Goal: Task Accomplishment & Management: Manage account settings

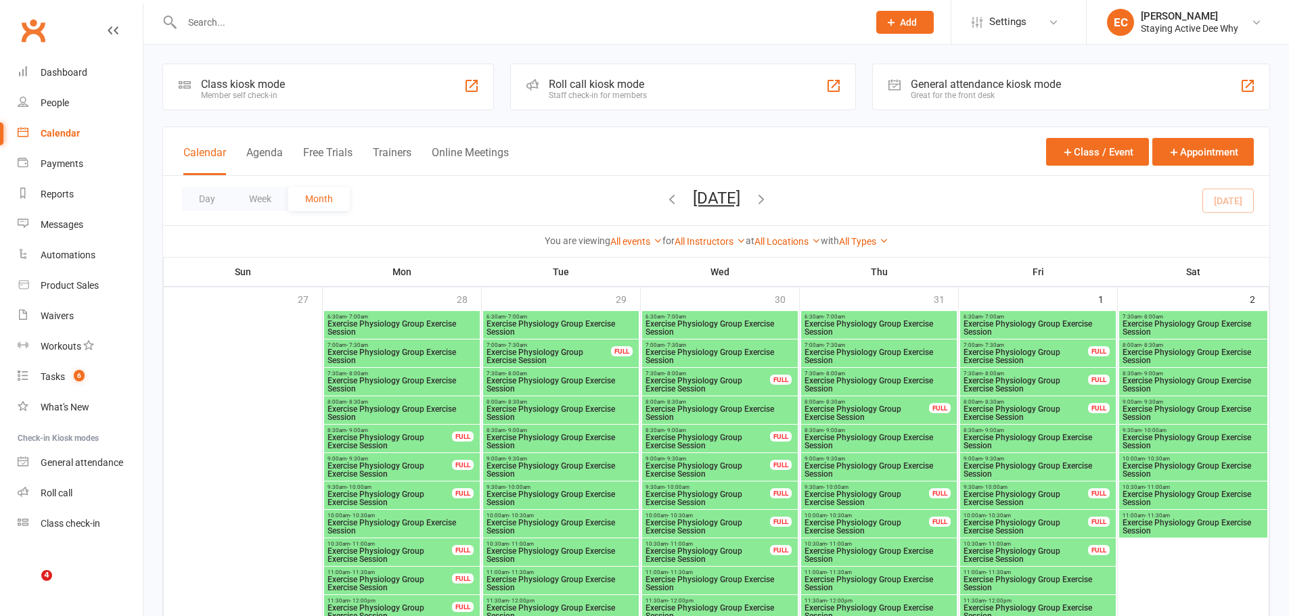
click at [232, 30] on input "text" at bounding box center [518, 22] width 680 height 19
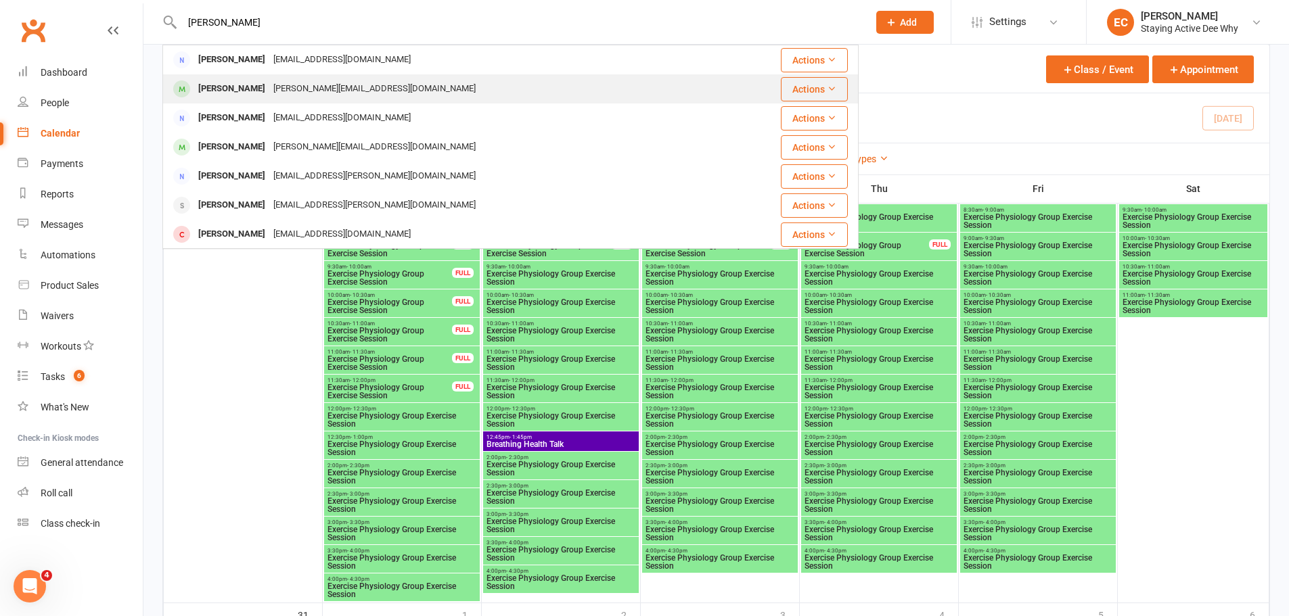
type input "[PERSON_NAME]"
click at [237, 87] on div "[PERSON_NAME]" at bounding box center [231, 89] width 75 height 20
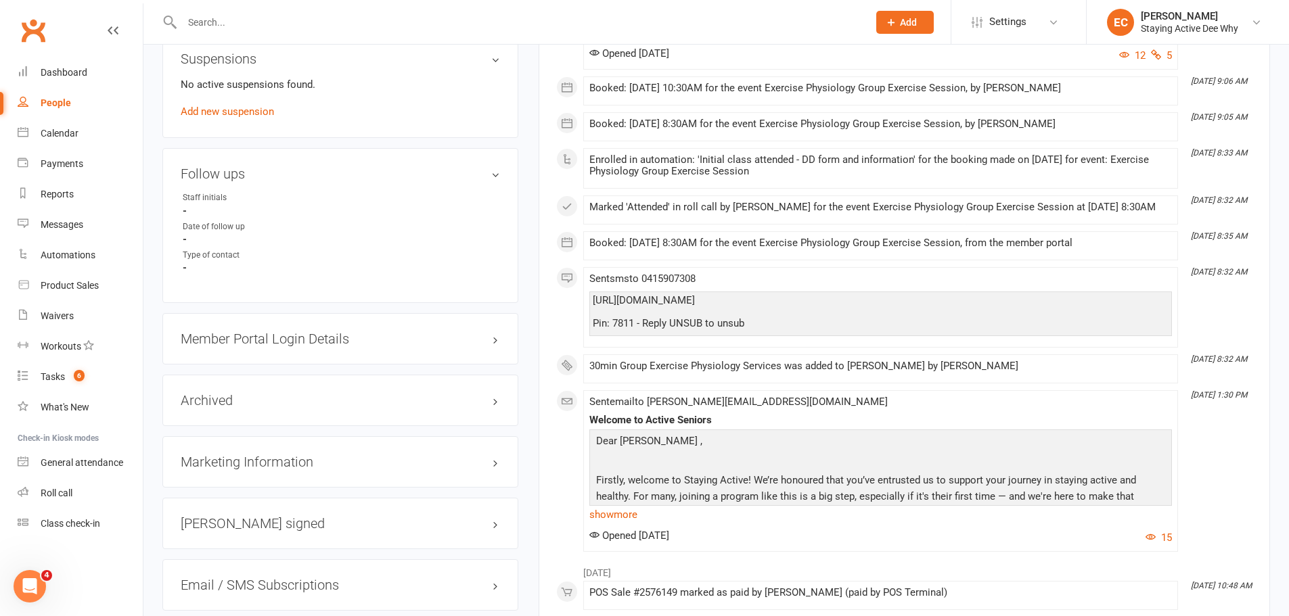
scroll to position [1150, 0]
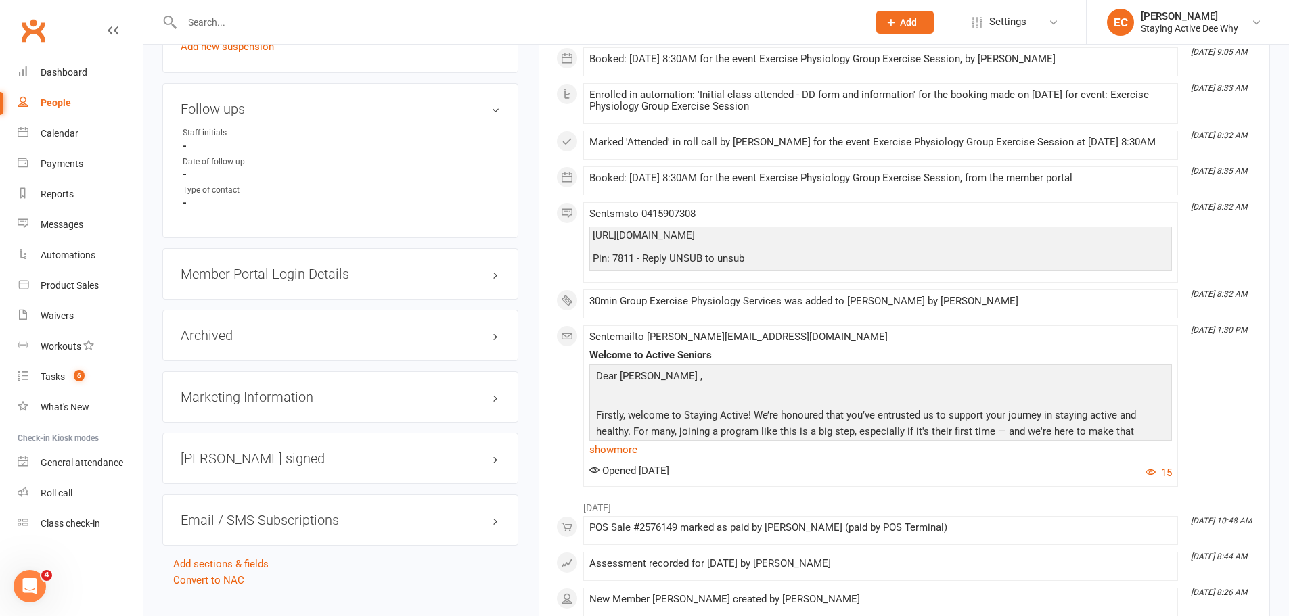
click at [280, 267] on h3 "Member Portal Login Details" at bounding box center [340, 274] width 319 height 15
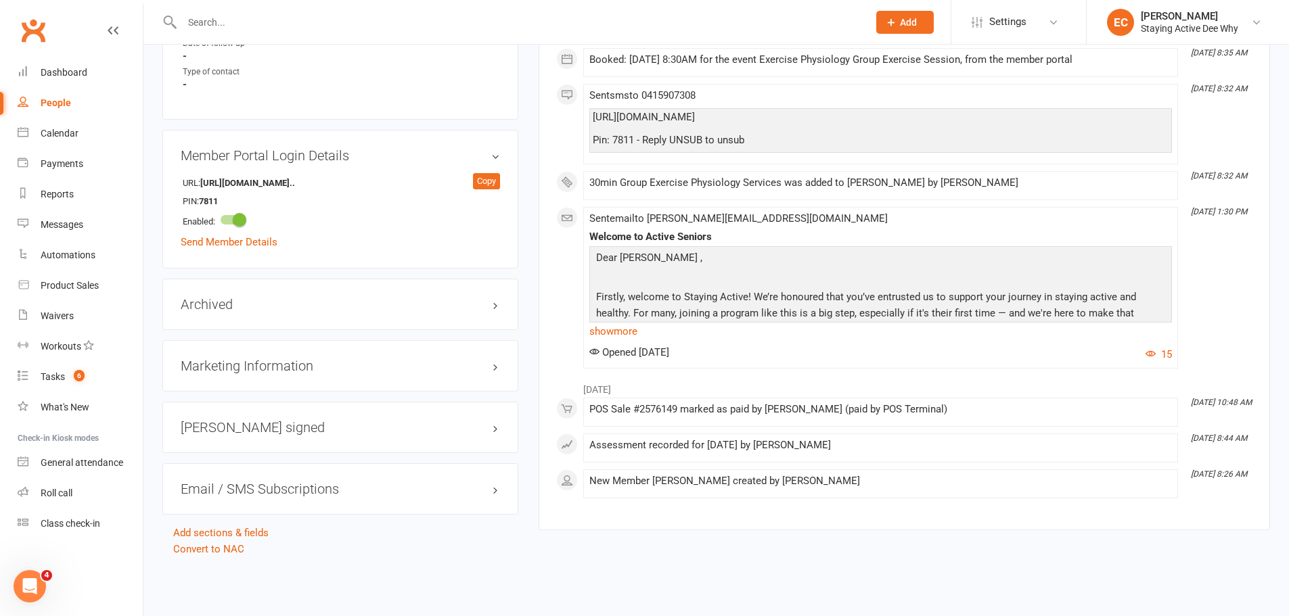
scroll to position [1285, 0]
click at [303, 358] on h3 "Marketing Information edit" at bounding box center [340, 365] width 319 height 15
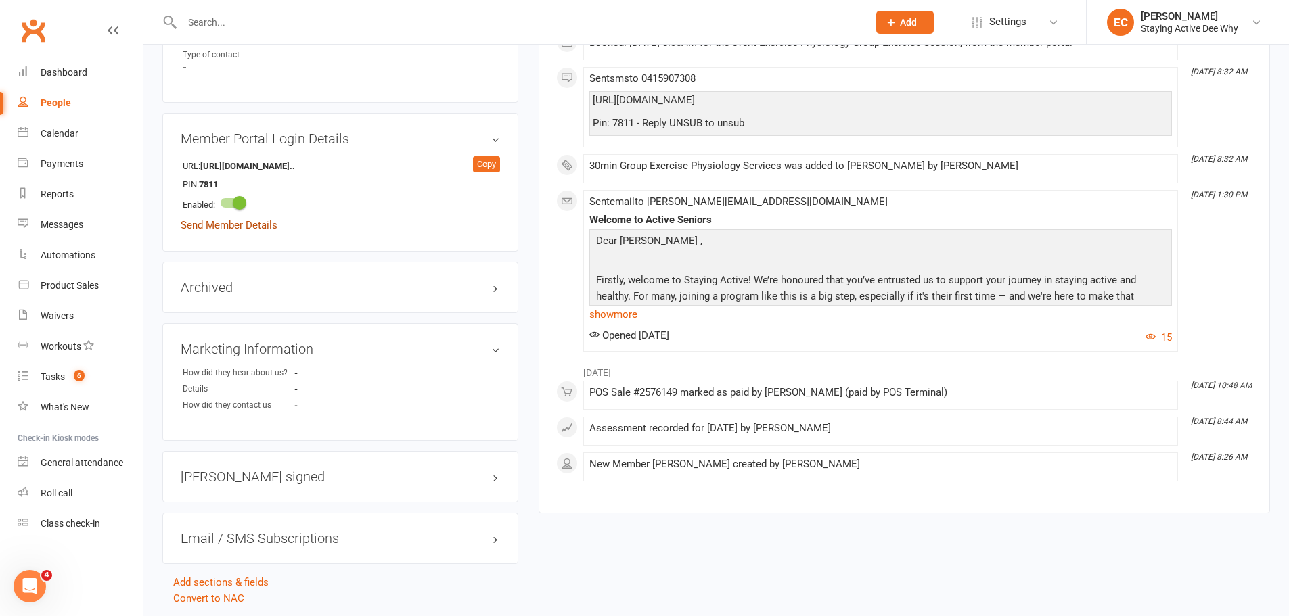
click at [206, 225] on link "Send Member Details" at bounding box center [229, 225] width 97 height 12
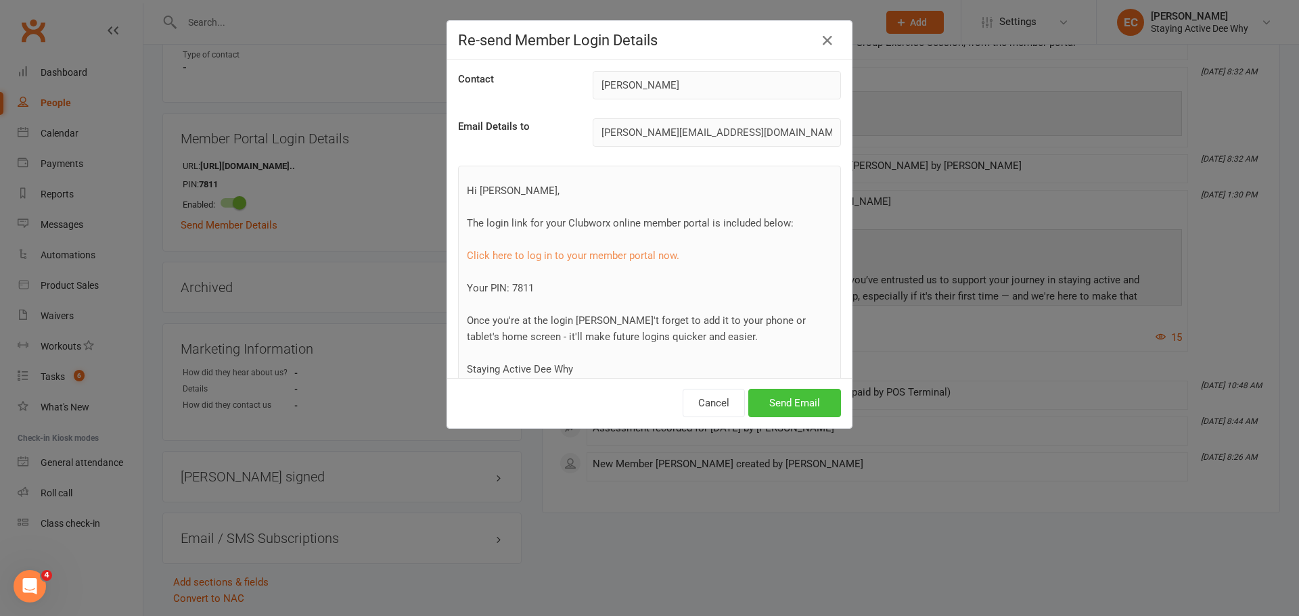
click at [790, 398] on button "Send Email" at bounding box center [794, 403] width 93 height 28
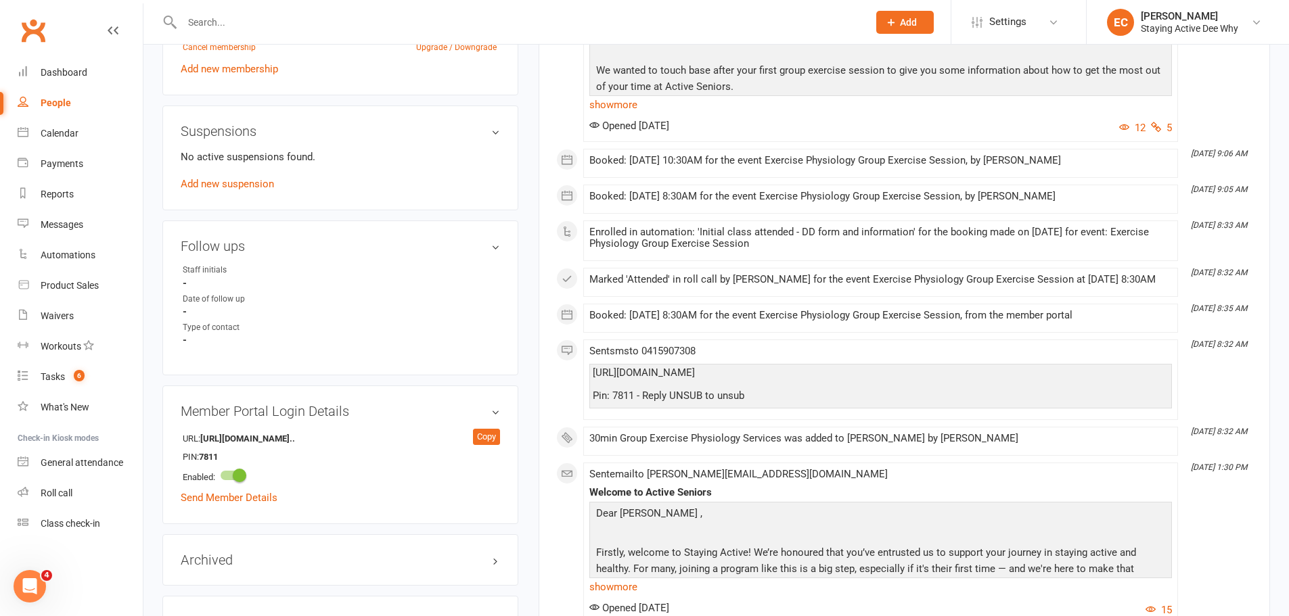
scroll to position [1015, 0]
drag, startPoint x: 229, startPoint y: 22, endPoint x: 220, endPoint y: 28, distance: 10.3
click at [229, 26] on input "text" at bounding box center [518, 22] width 680 height 19
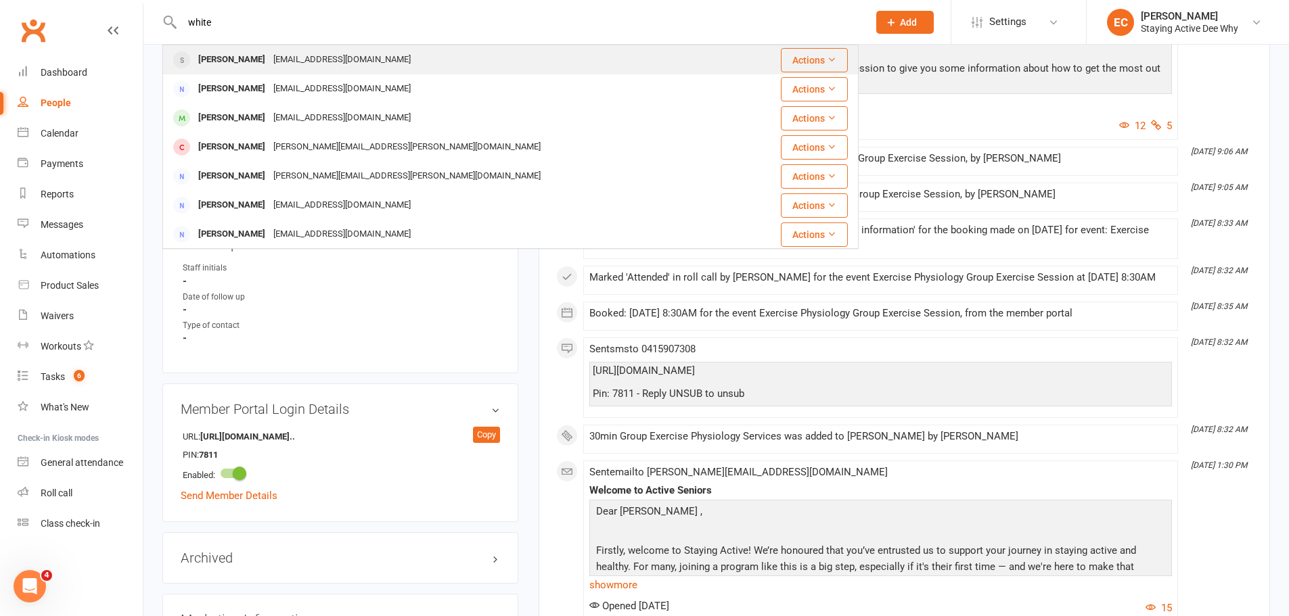
type input "white"
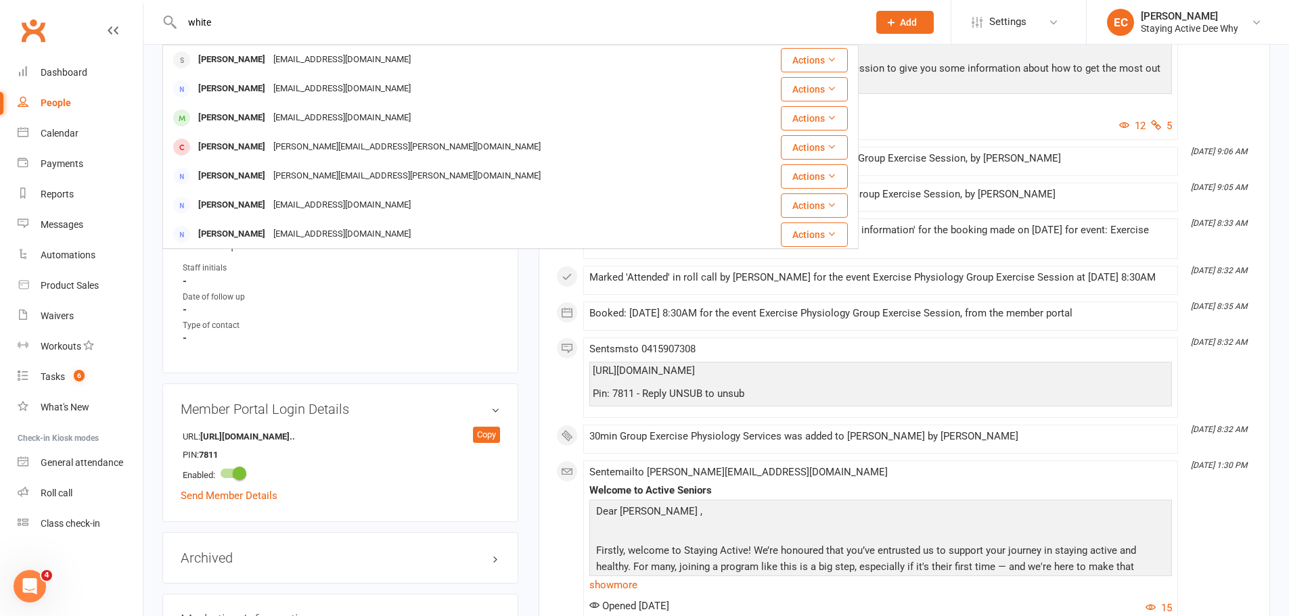
click at [231, 63] on div "[PERSON_NAME]" at bounding box center [231, 60] width 75 height 20
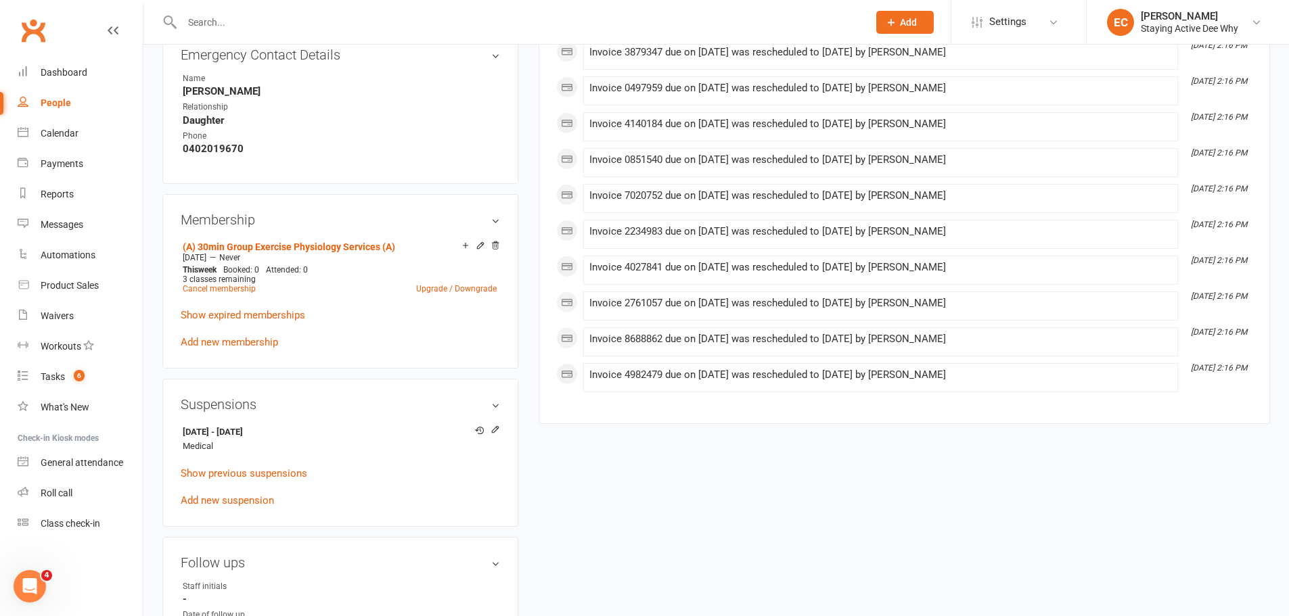
scroll to position [812, 0]
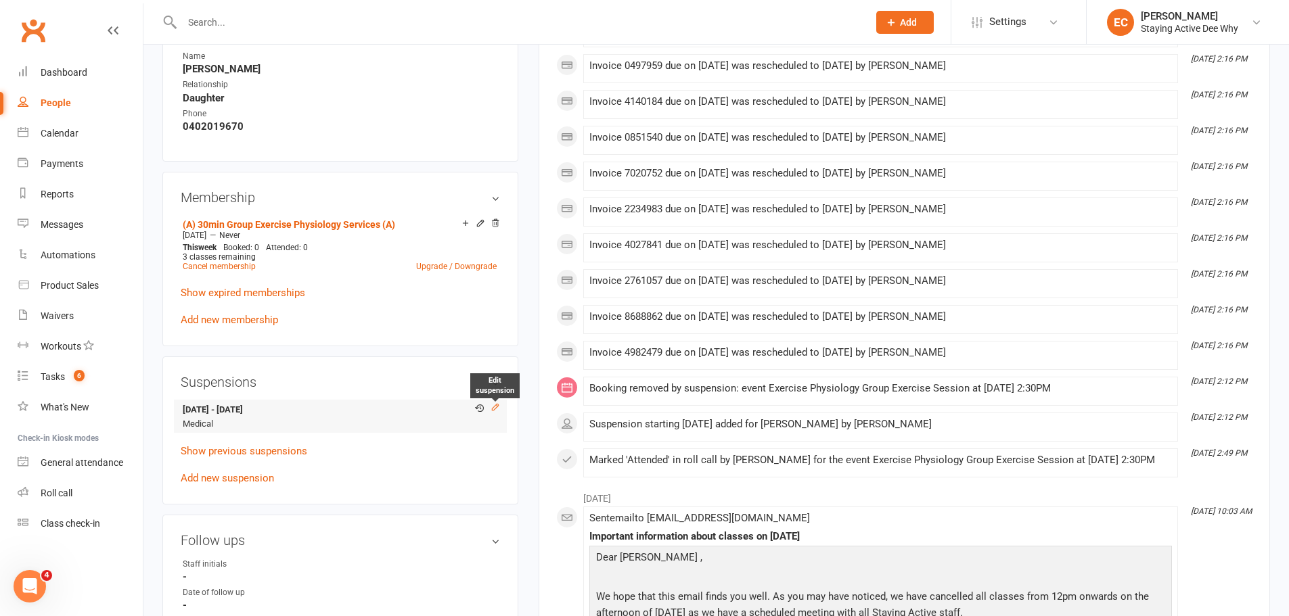
click at [491, 409] on icon at bounding box center [494, 406] width 9 height 9
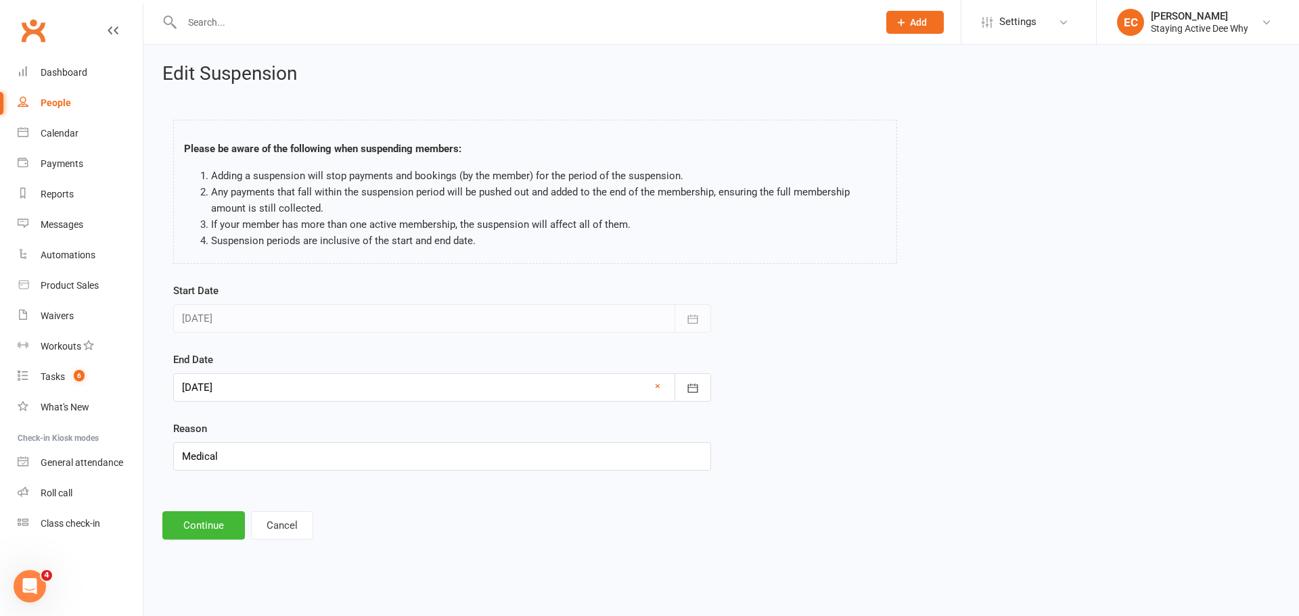
click at [263, 387] on div at bounding box center [442, 387] width 538 height 28
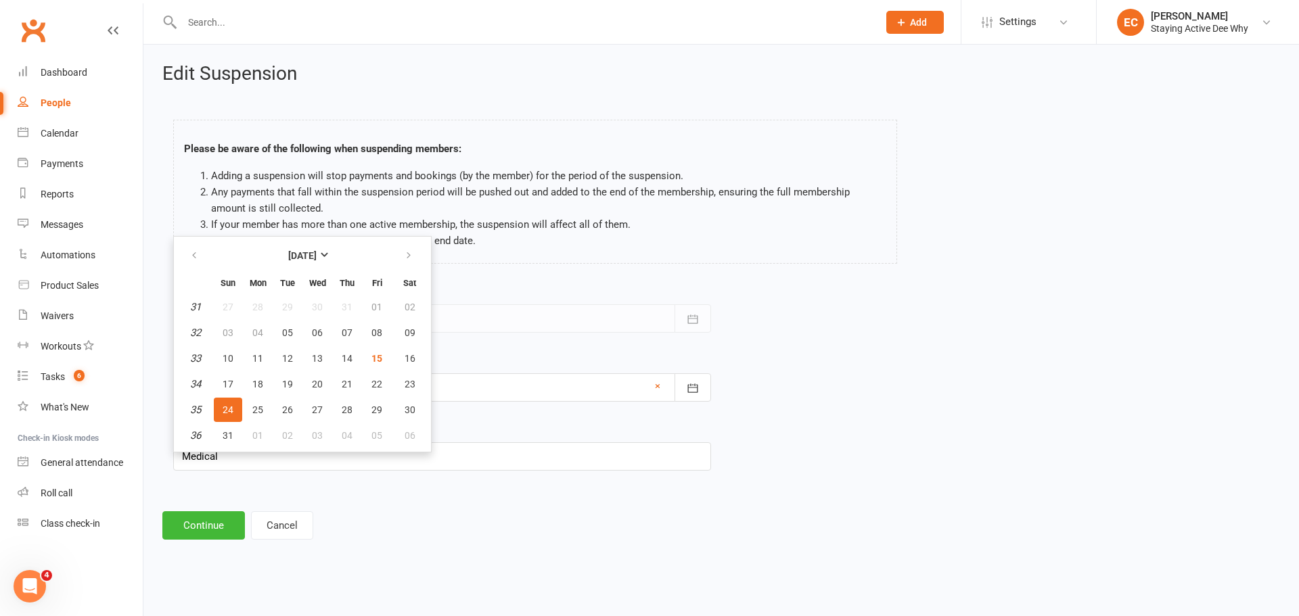
click at [358, 505] on div "Edit Suspension Please be aware of the following when suspending members: Addin…" at bounding box center [720, 302] width 1155 height 514
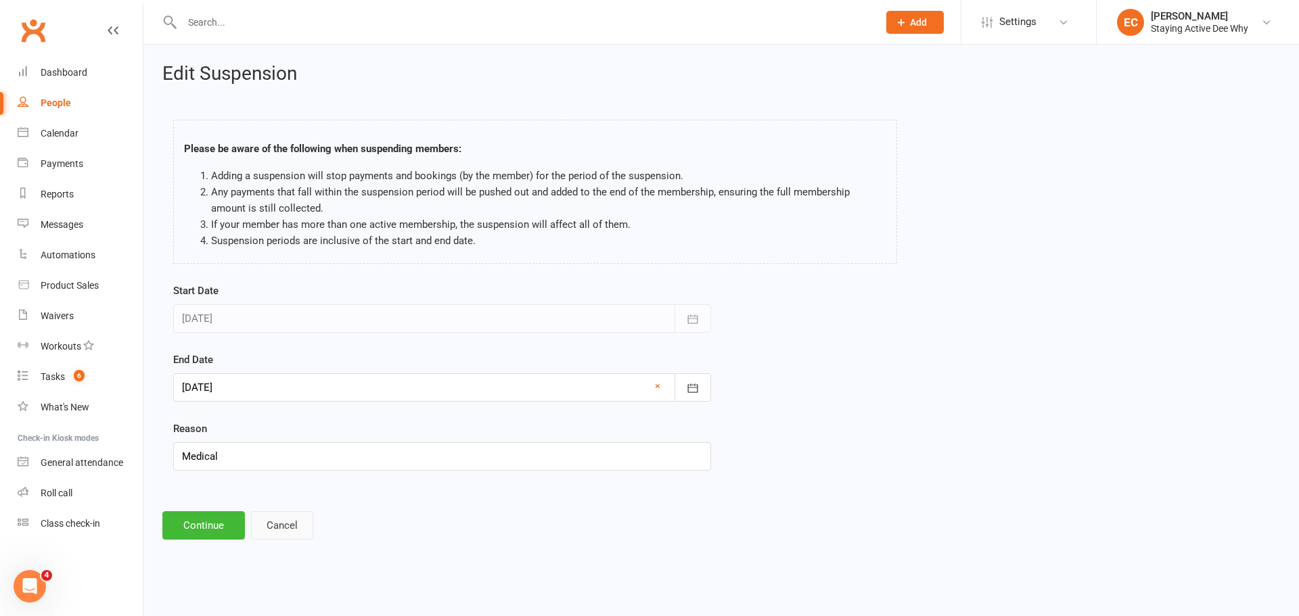
click at [267, 521] on button "Cancel" at bounding box center [282, 525] width 62 height 28
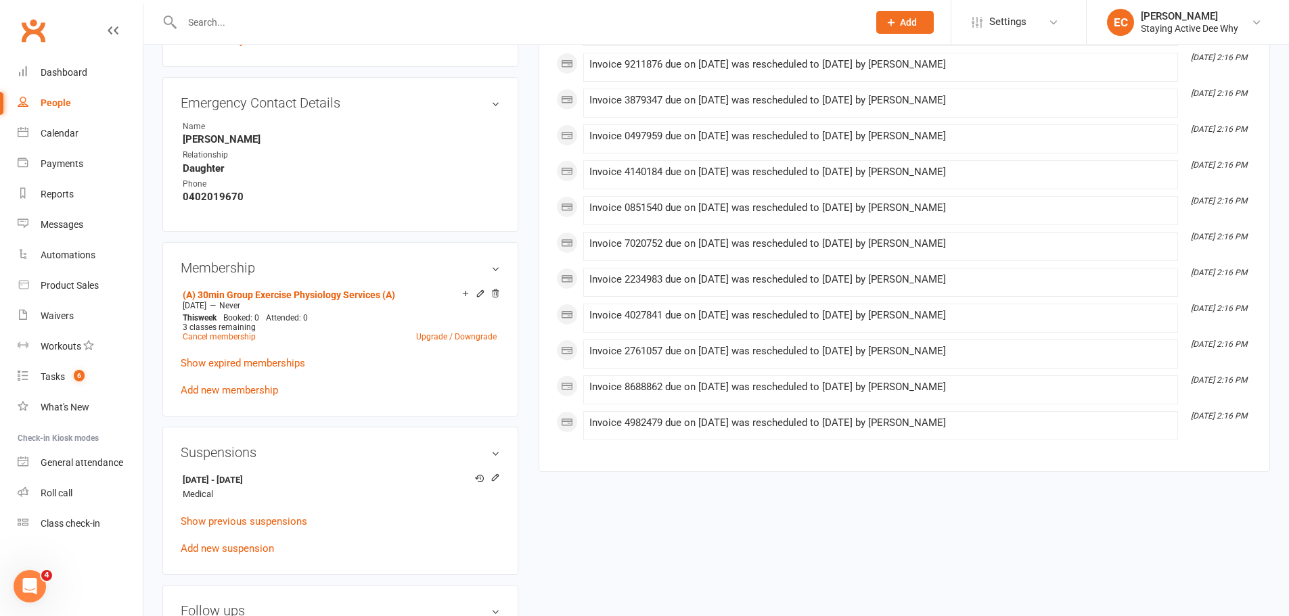
scroll to position [744, 0]
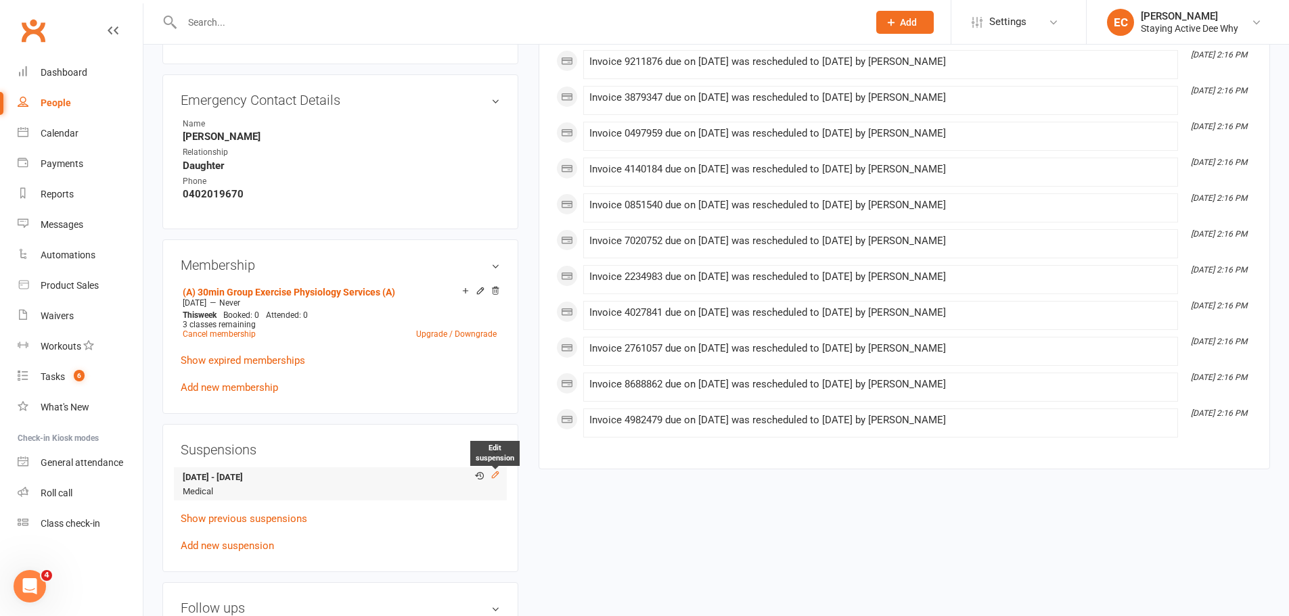
click at [499, 475] on icon at bounding box center [494, 474] width 9 height 9
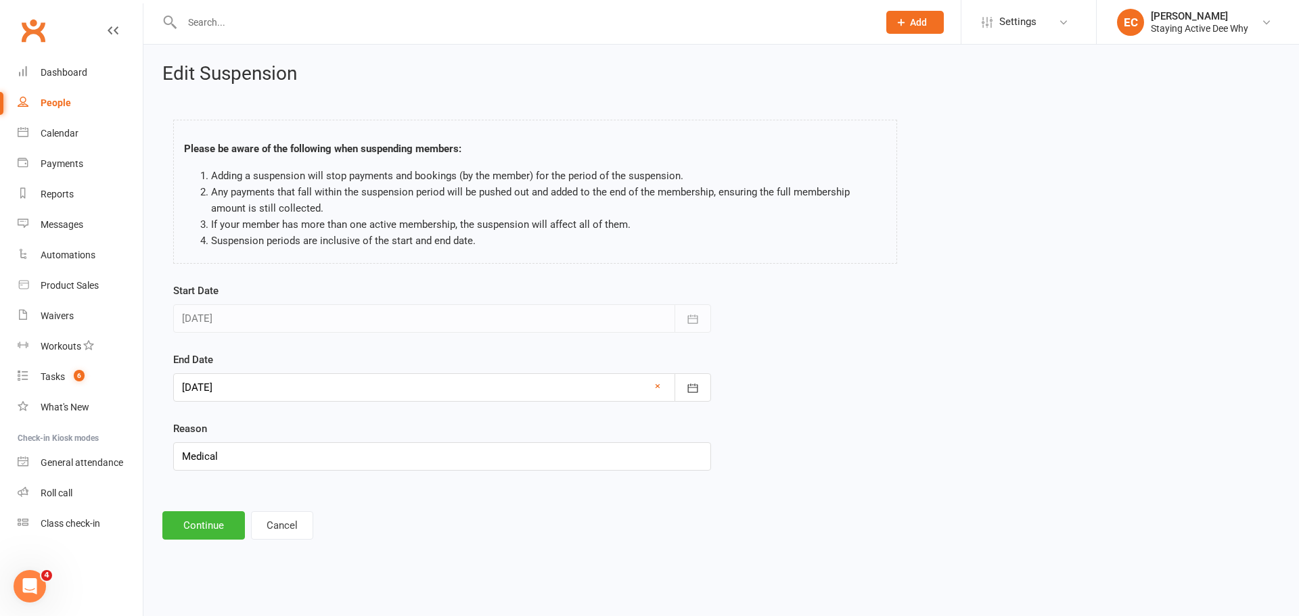
click at [367, 379] on div at bounding box center [442, 387] width 538 height 28
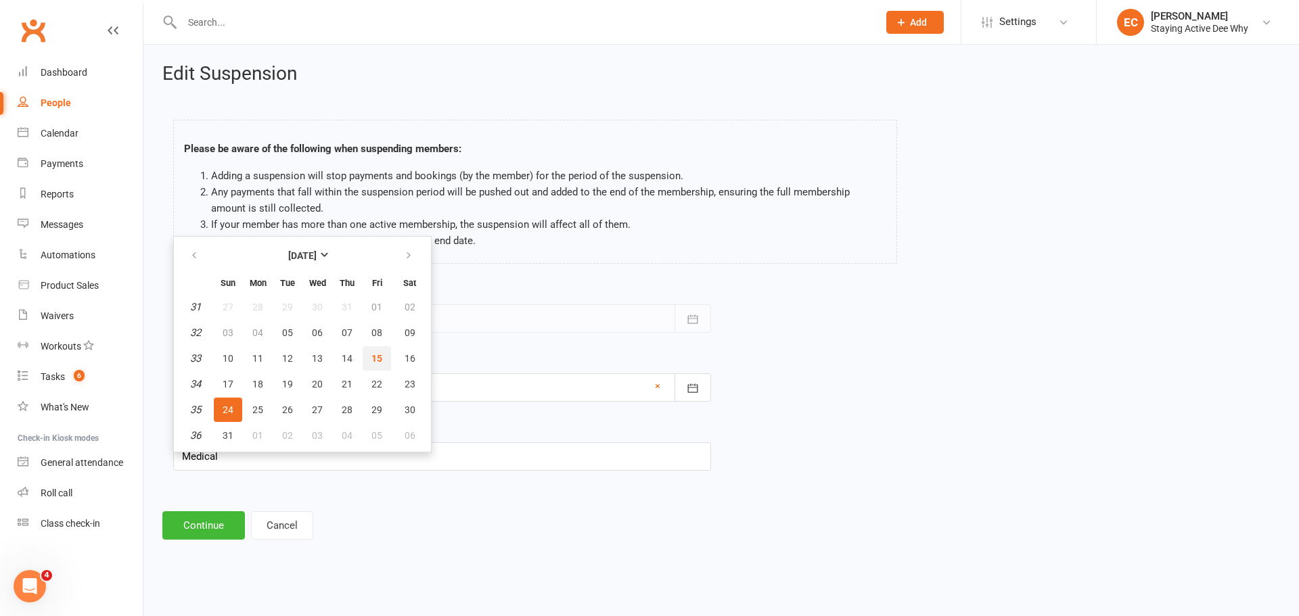
click at [374, 361] on span "15" at bounding box center [376, 358] width 11 height 11
type input "[DATE]"
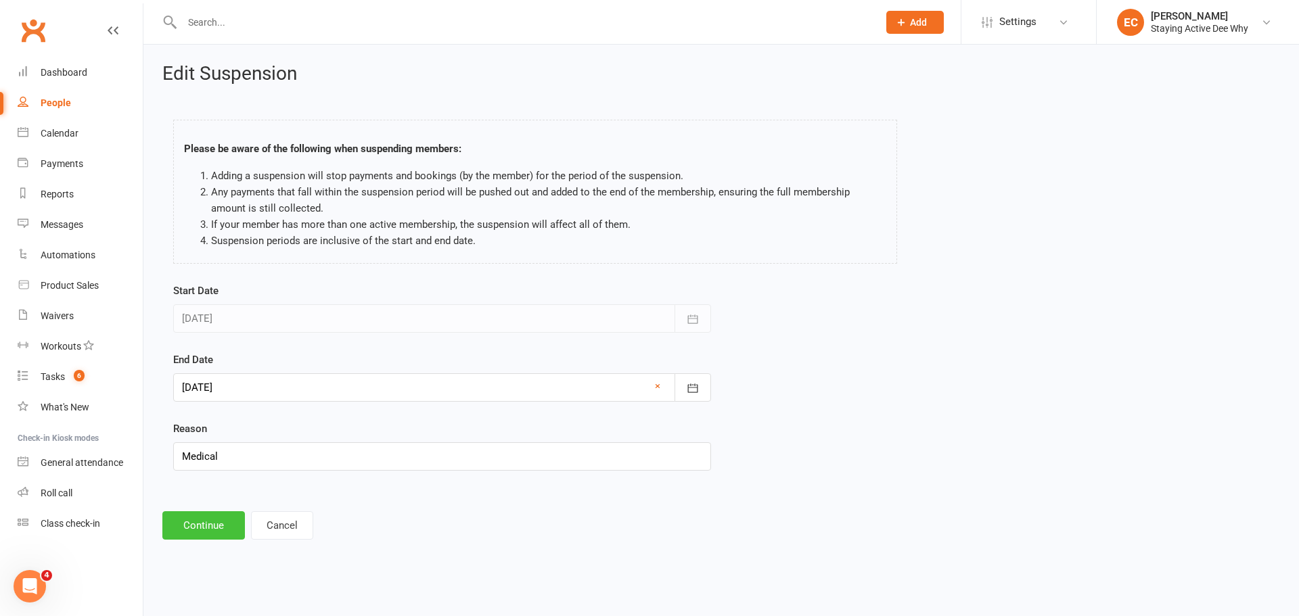
click at [202, 525] on button "Continue" at bounding box center [203, 525] width 83 height 28
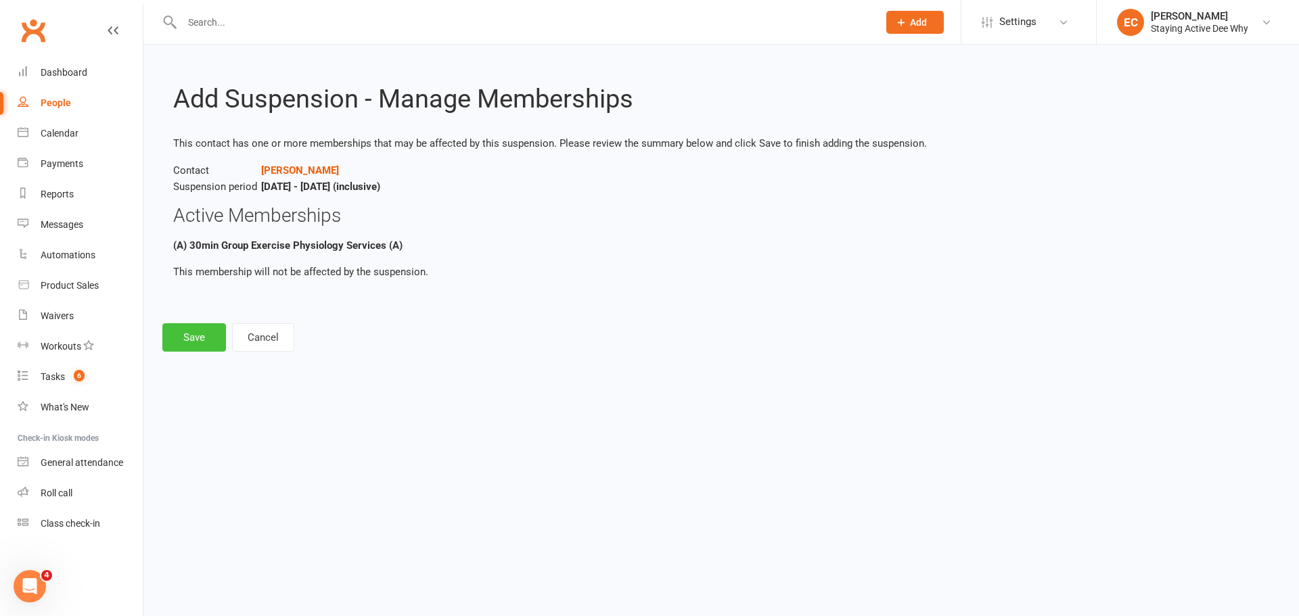
click at [190, 340] on button "Save" at bounding box center [194, 337] width 64 height 28
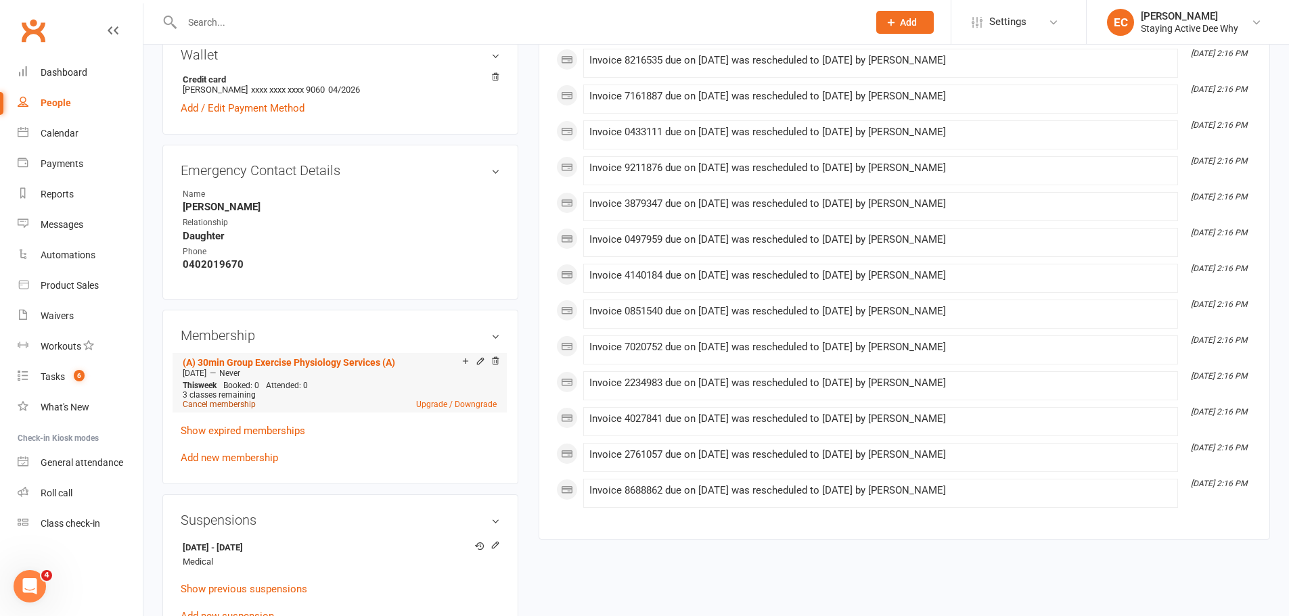
scroll to position [676, 0]
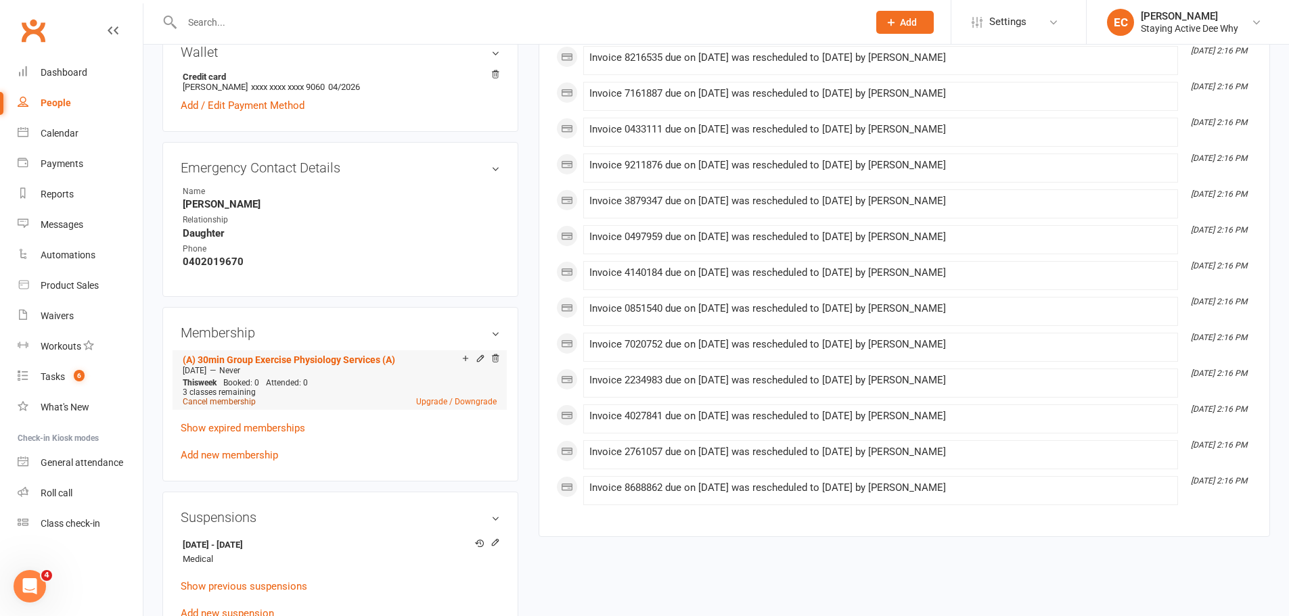
click at [244, 404] on link "Cancel membership" at bounding box center [219, 401] width 73 height 9
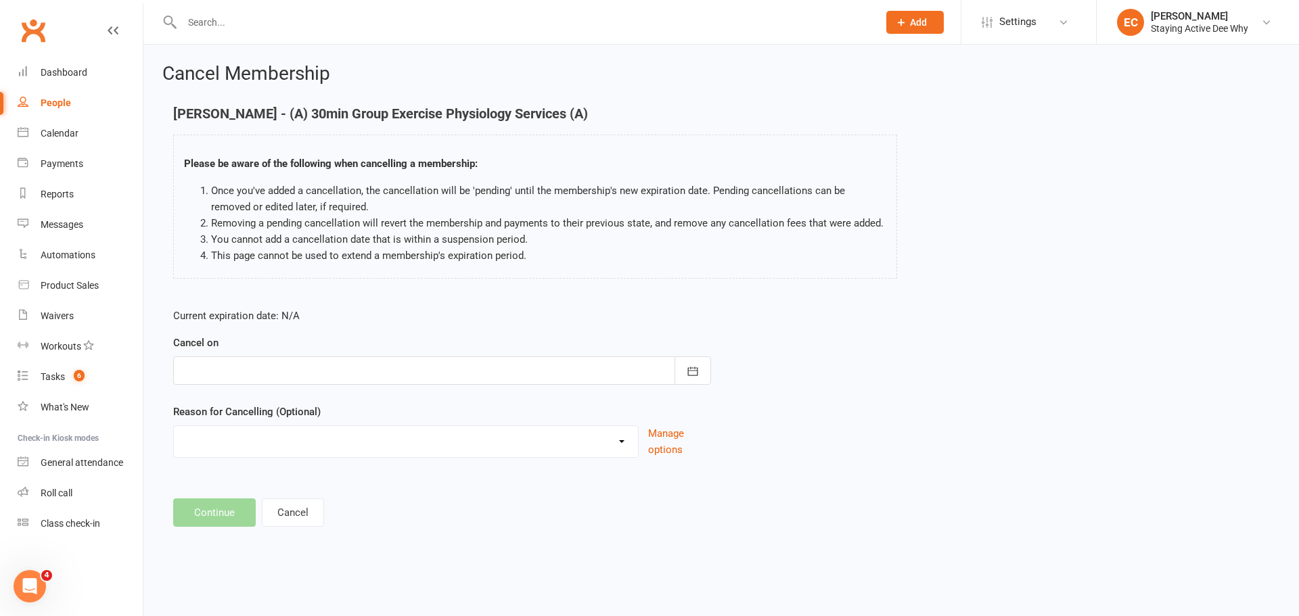
click at [274, 365] on div at bounding box center [442, 370] width 538 height 28
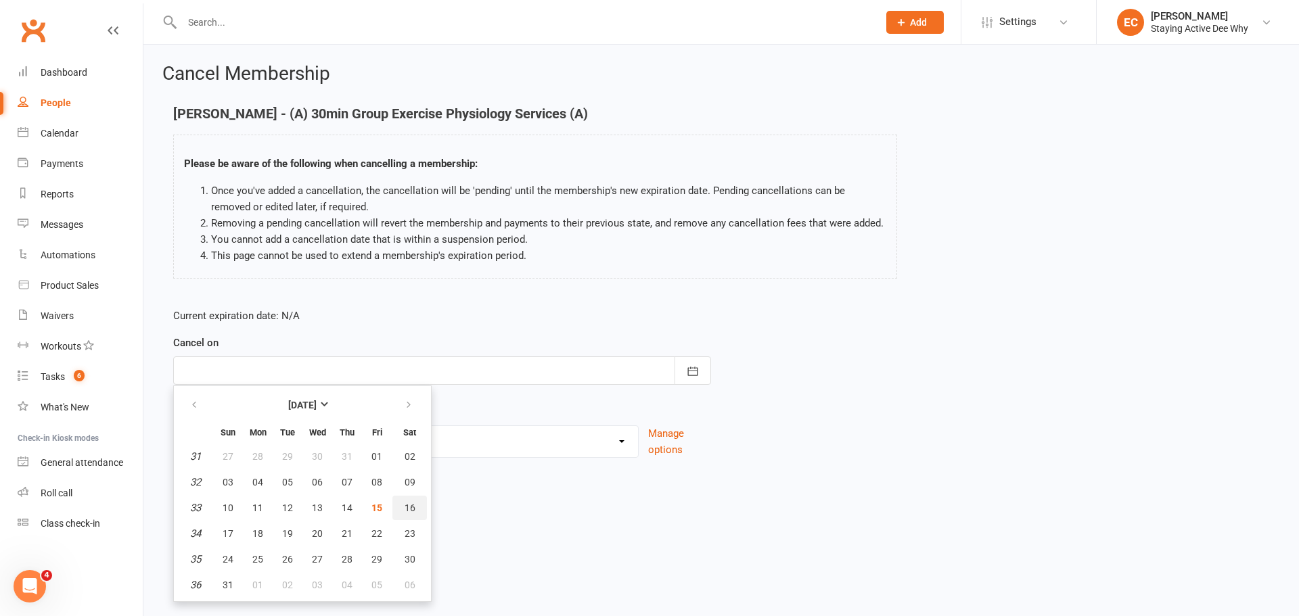
click at [407, 509] on span "16" at bounding box center [409, 508] width 11 height 11
type input "[DATE]"
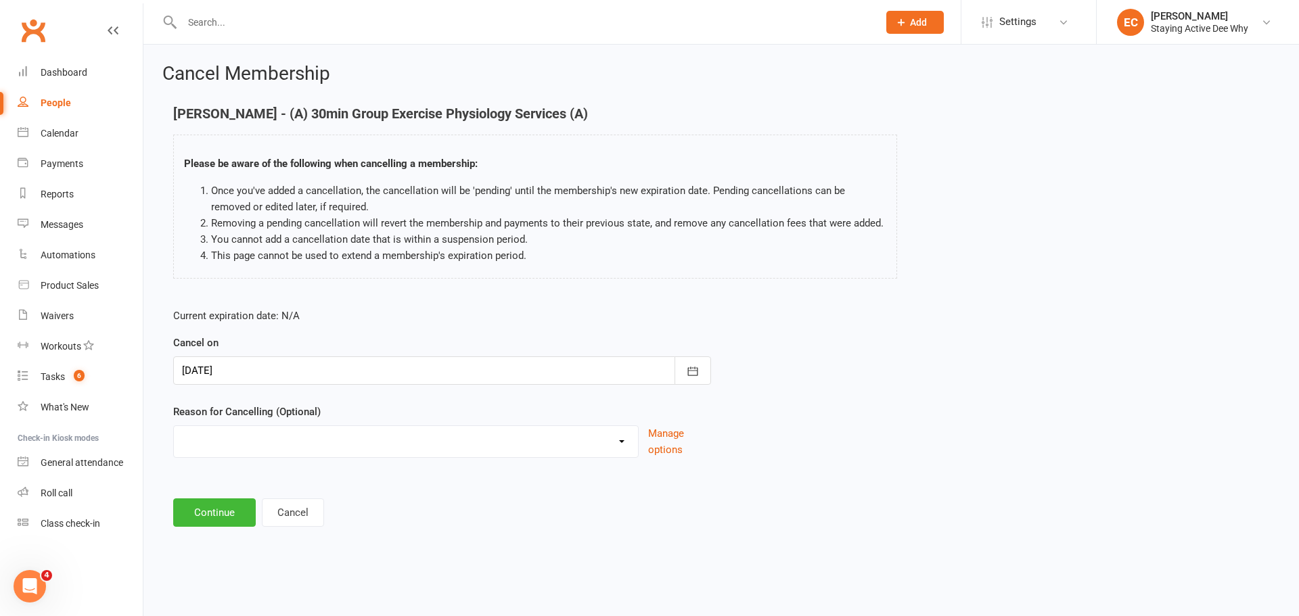
click at [304, 436] on select "Holiday Injury Other reason" at bounding box center [406, 439] width 464 height 27
select select "2"
click at [174, 442] on select "Holiday Injury Other reason" at bounding box center [406, 439] width 464 height 27
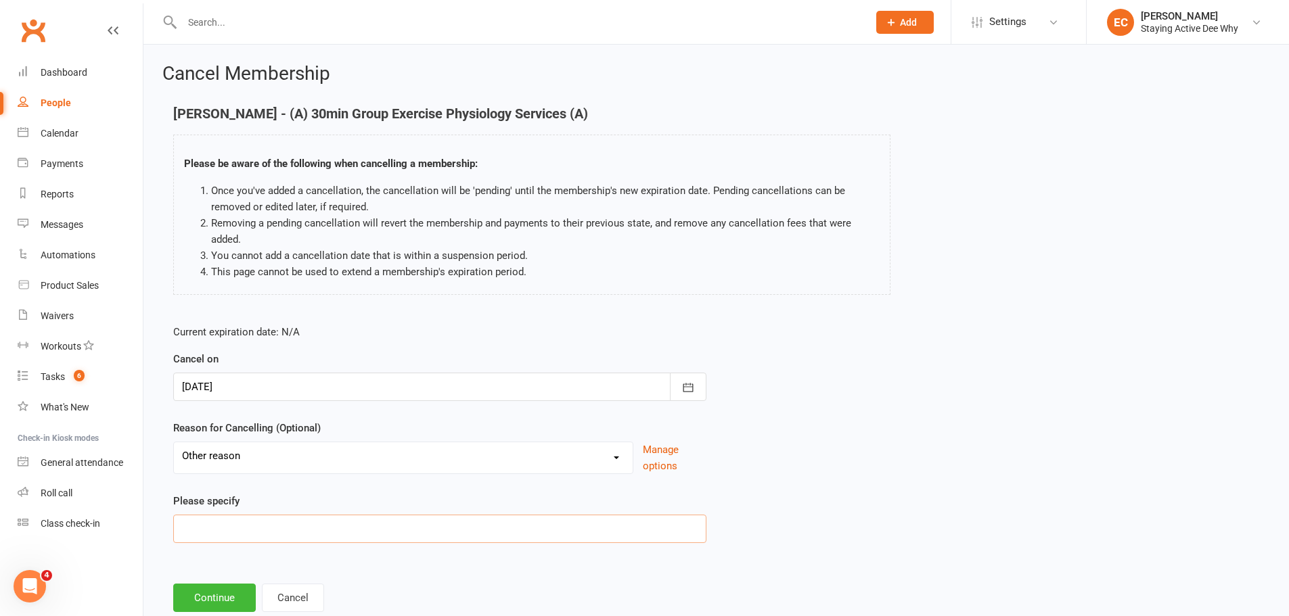
click at [231, 517] on input at bounding box center [439, 529] width 533 height 28
type input "P"
type input "Very infected toe"
click at [228, 597] on button "Continue" at bounding box center [214, 598] width 83 height 28
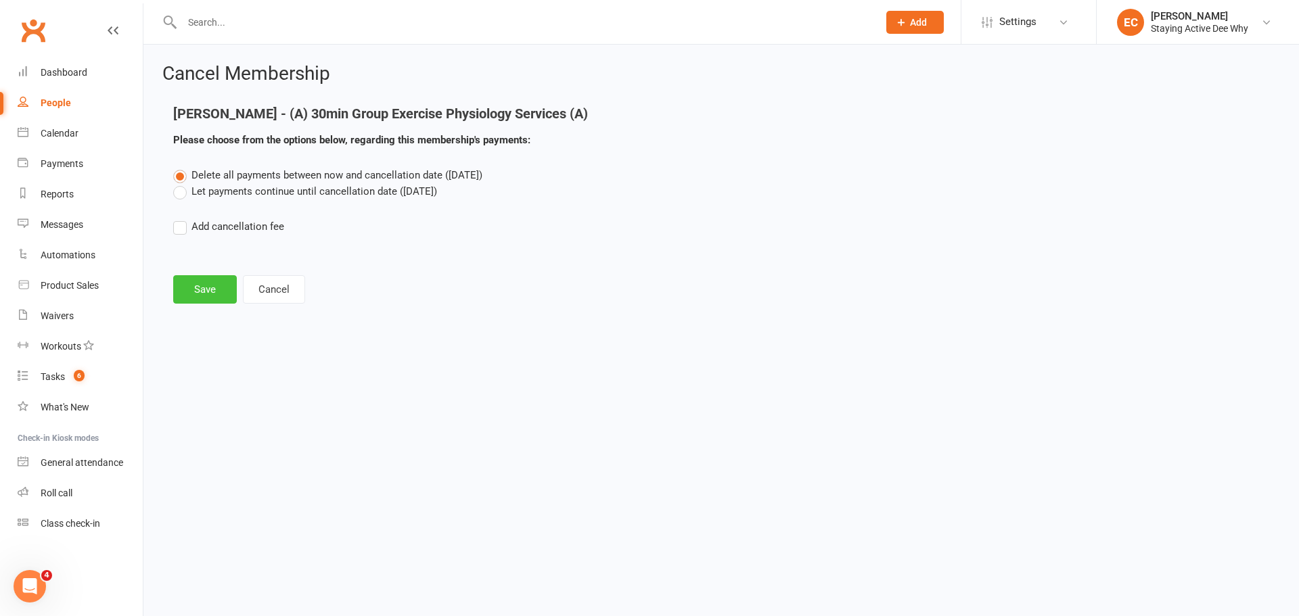
click at [231, 289] on button "Save" at bounding box center [205, 289] width 64 height 28
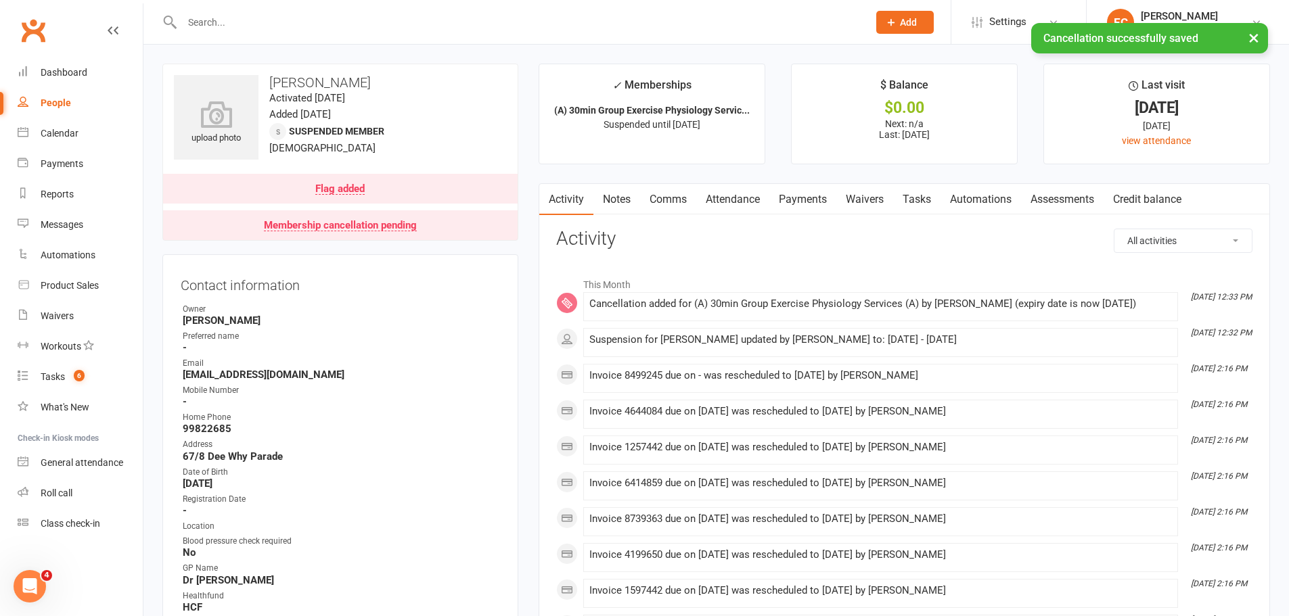
click at [615, 204] on link "Notes" at bounding box center [616, 199] width 47 height 31
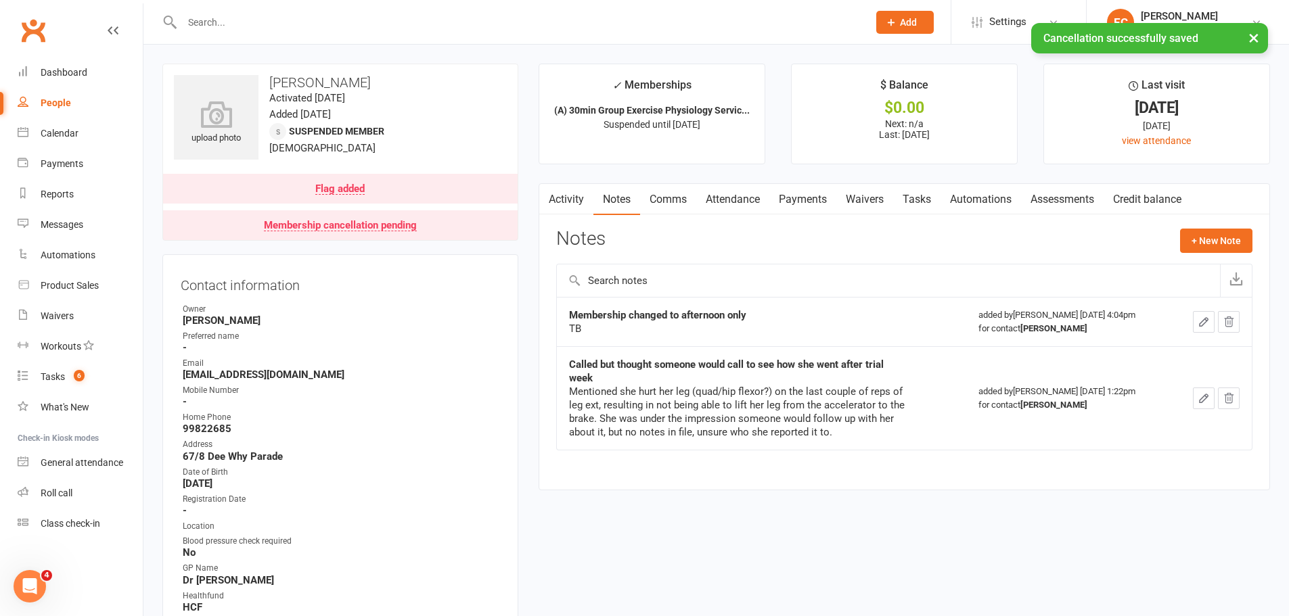
click at [748, 202] on link "Attendance" at bounding box center [732, 199] width 73 height 31
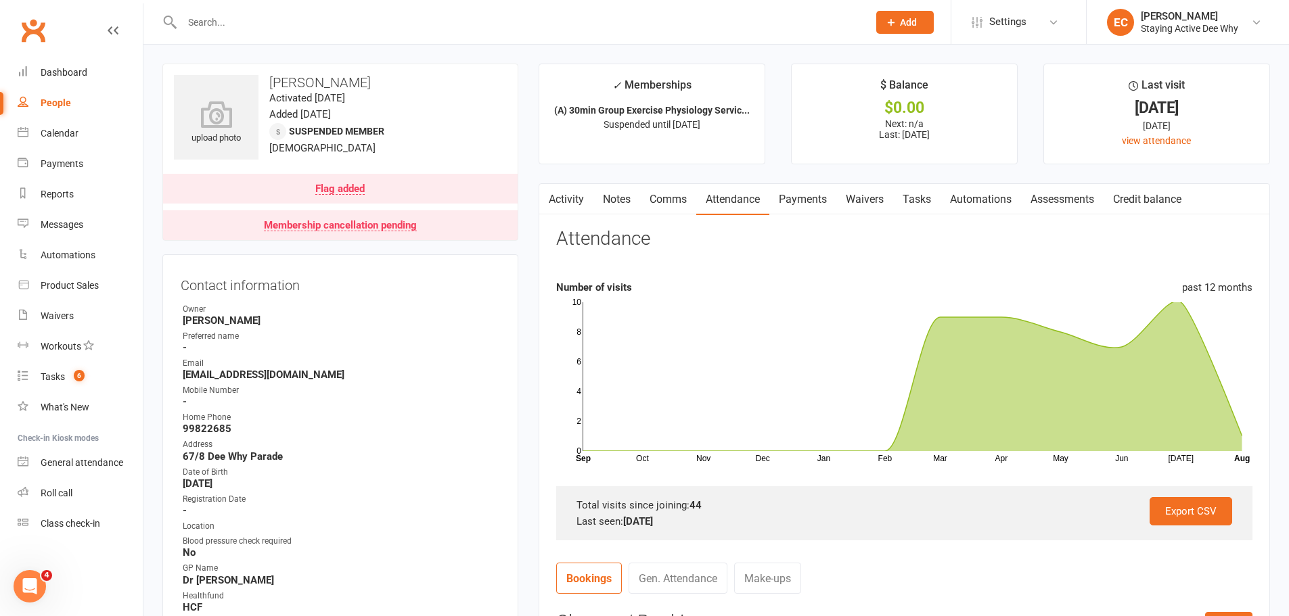
click at [605, 203] on link "Notes" at bounding box center [616, 199] width 47 height 31
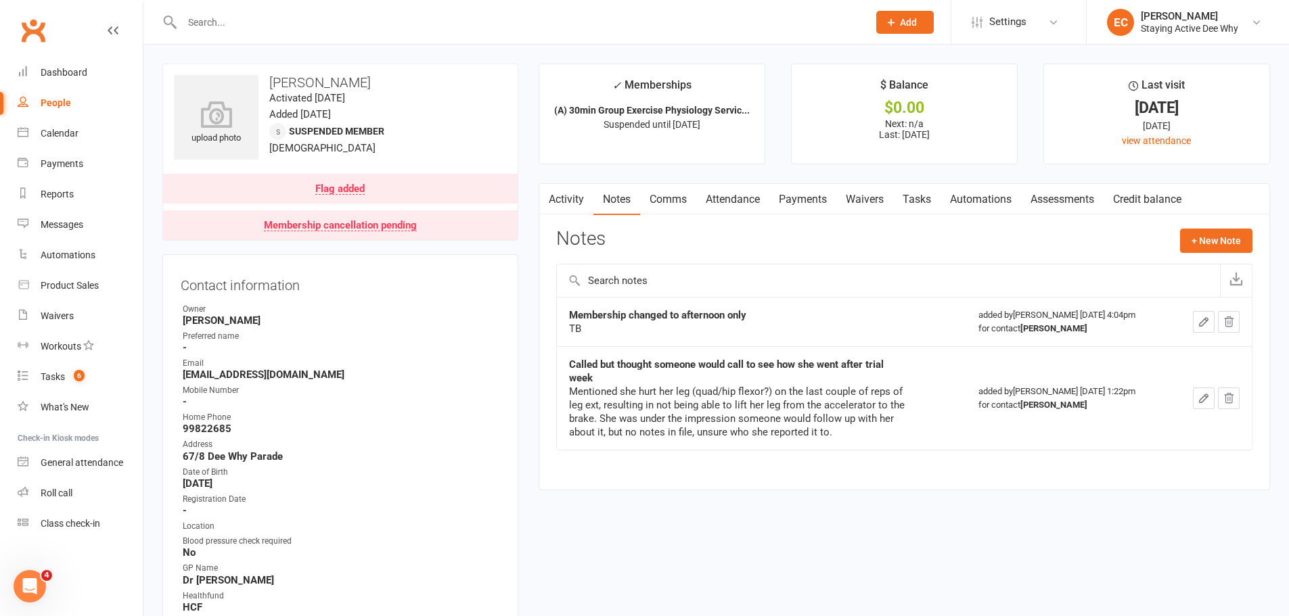
click at [836, 187] on link "Payments" at bounding box center [802, 199] width 67 height 31
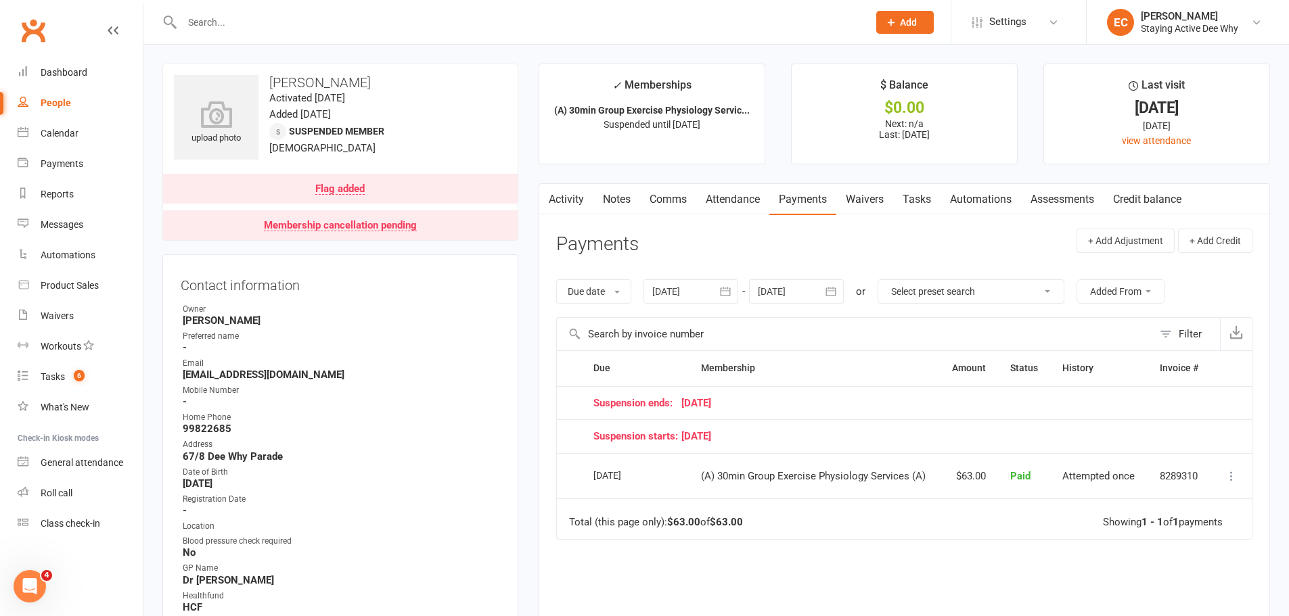
click at [929, 561] on div "Due Contact Membership Amount Status History Invoice # Suspension ends: [DATE] …" at bounding box center [904, 531] width 696 height 363
click at [659, 202] on link "Comms" at bounding box center [668, 199] width 56 height 31
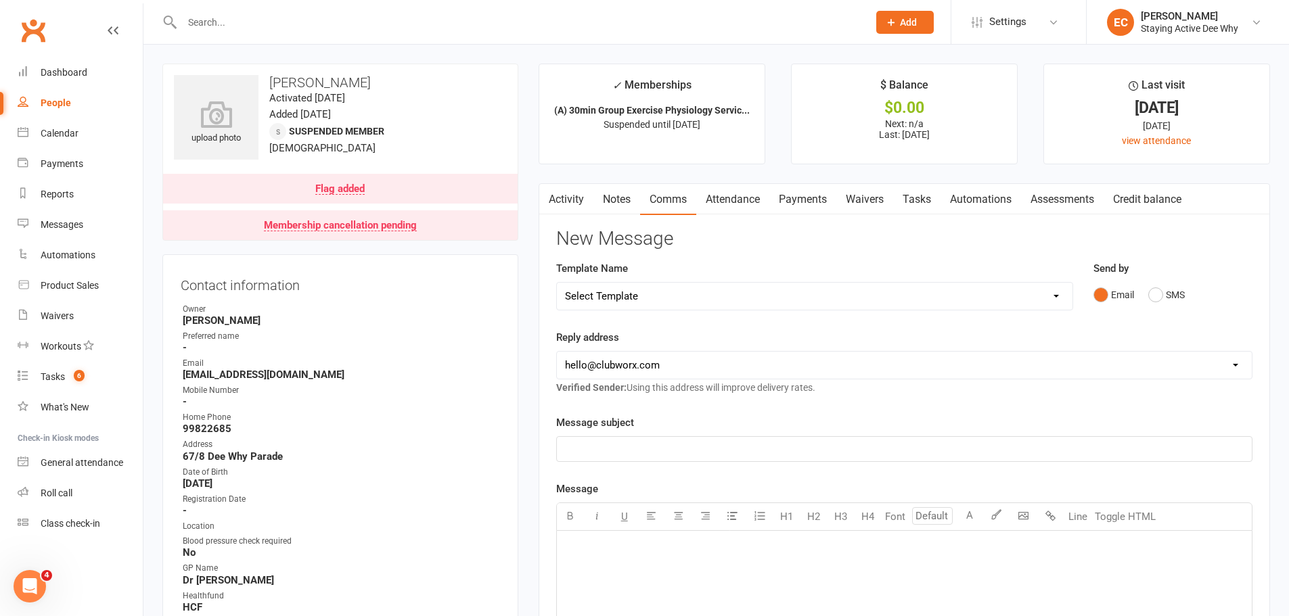
click at [622, 204] on link "Notes" at bounding box center [616, 199] width 47 height 31
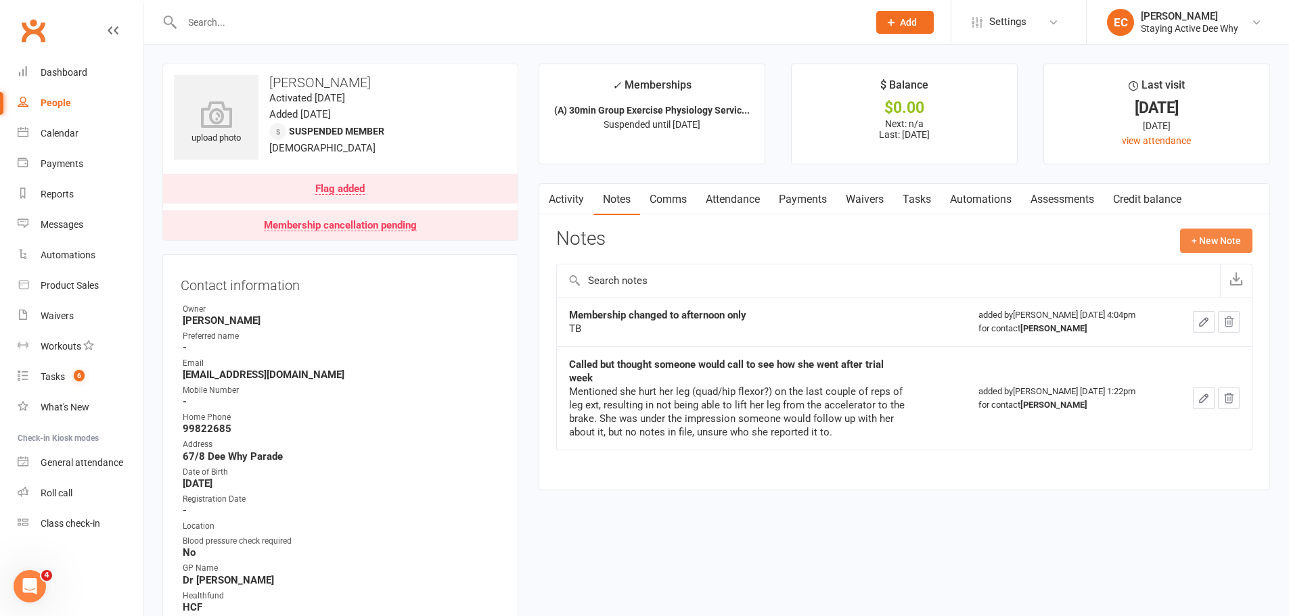
click at [1205, 252] on button "+ New Note" at bounding box center [1216, 241] width 72 height 24
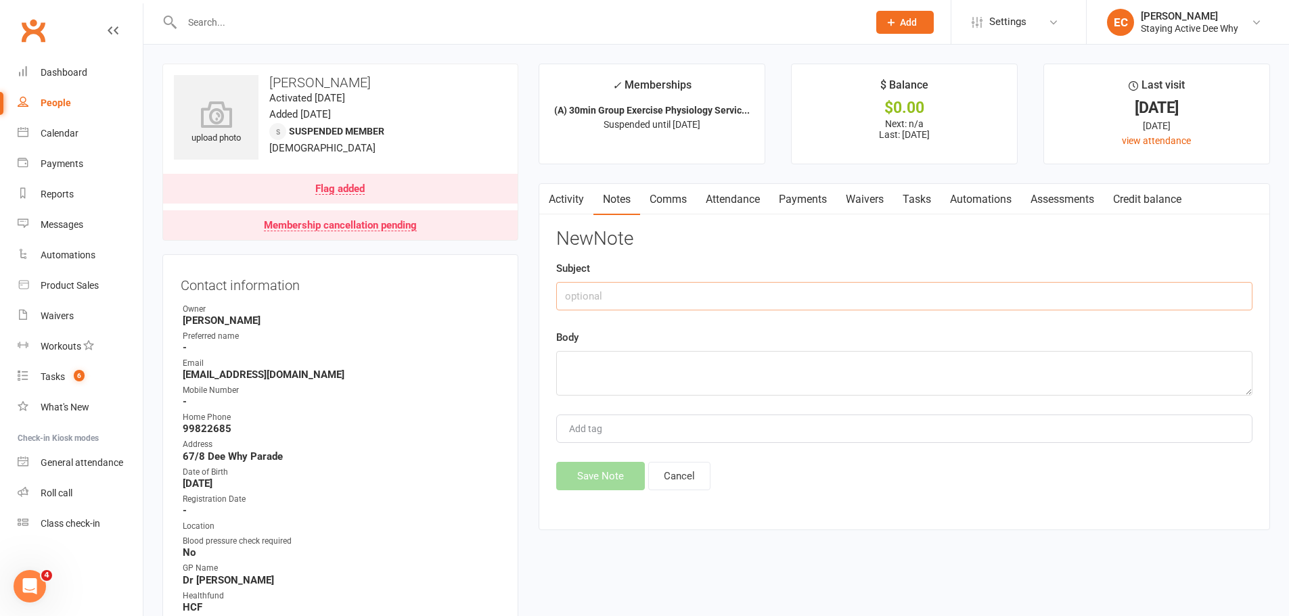
drag, startPoint x: 662, startPoint y: 293, endPoint x: 670, endPoint y: 295, distance: 8.4
click at [668, 294] on input "text" at bounding box center [904, 296] width 696 height 28
type input "Cancellation - 1 week credit"
click at [568, 354] on textarea at bounding box center [904, 373] width 696 height 45
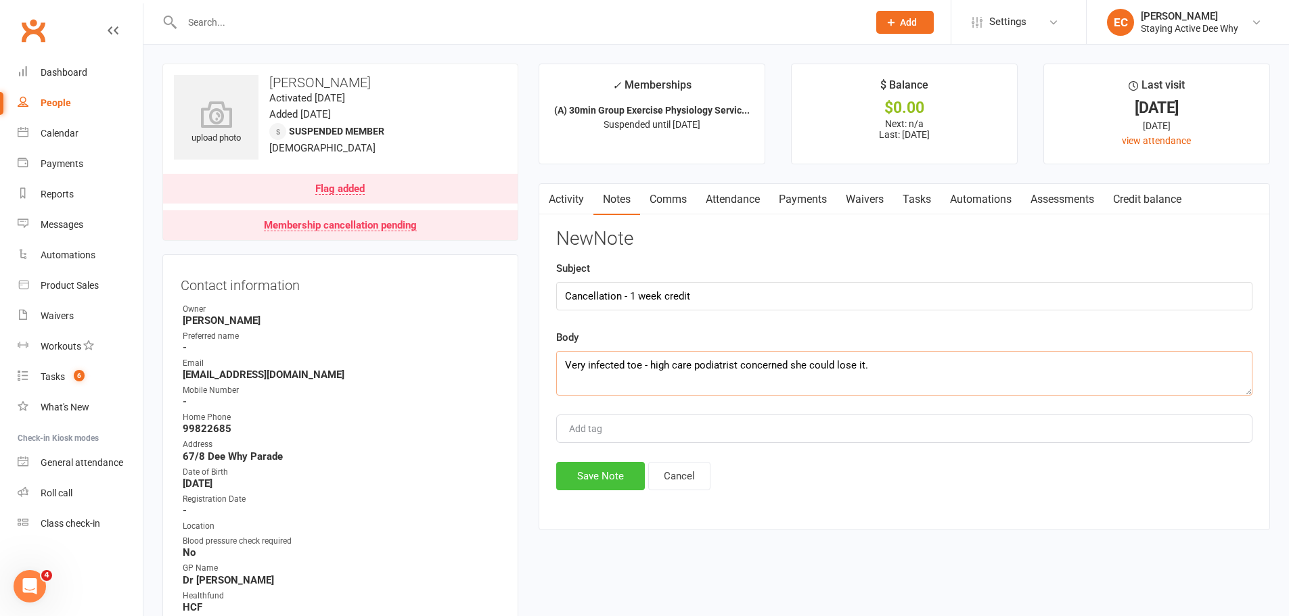
type textarea "Very infected toe - high care podiatrist concerned she could lose it."
click at [606, 475] on button "Save Note" at bounding box center [600, 476] width 89 height 28
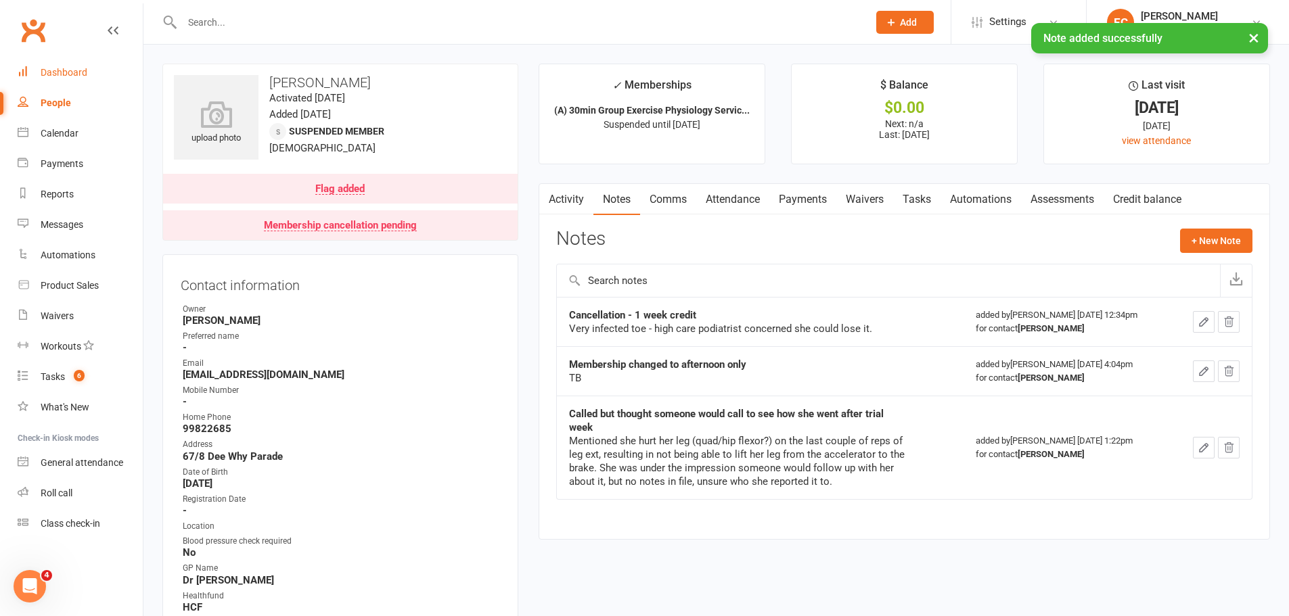
click at [107, 72] on link "Dashboard" at bounding box center [80, 72] width 125 height 30
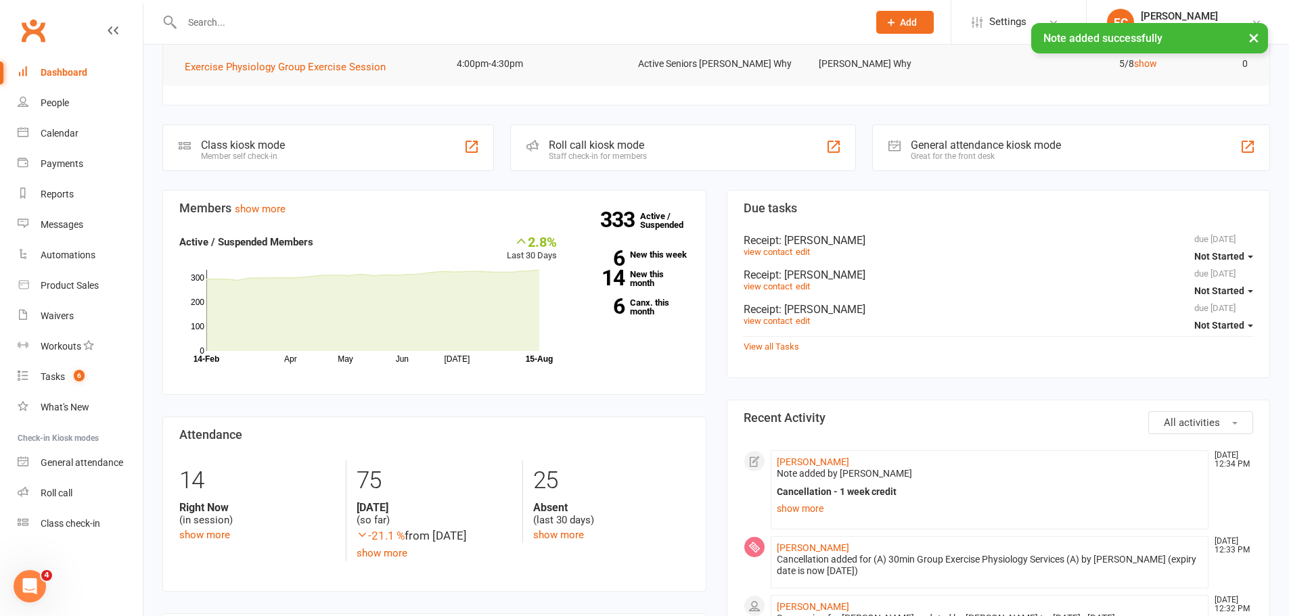
scroll to position [271, 0]
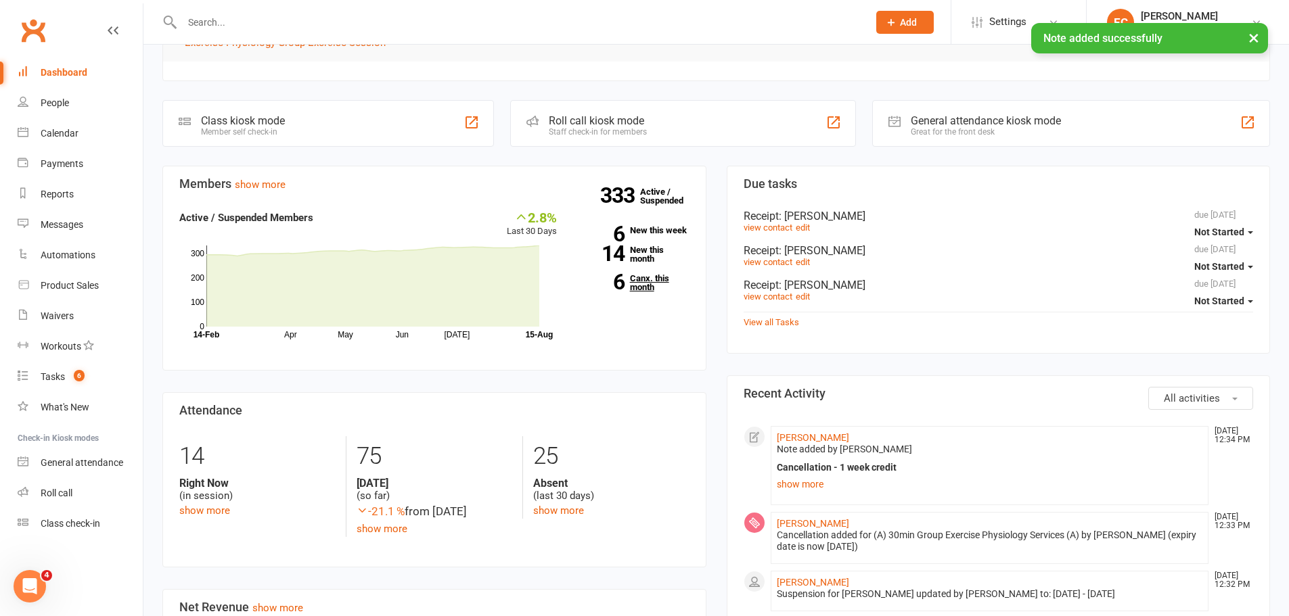
click at [635, 291] on link "6 Canx. this month" at bounding box center [633, 283] width 112 height 18
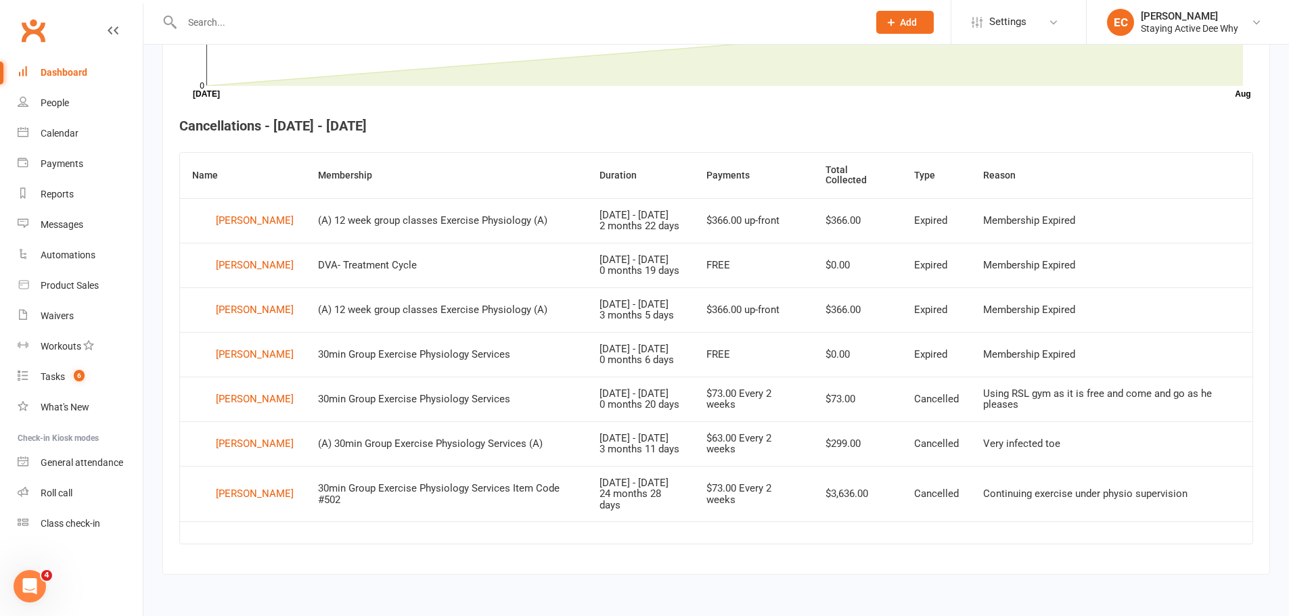
scroll to position [533, 0]
click at [67, 72] on div "Dashboard" at bounding box center [64, 72] width 47 height 11
